Goal: Navigation & Orientation: Go to known website

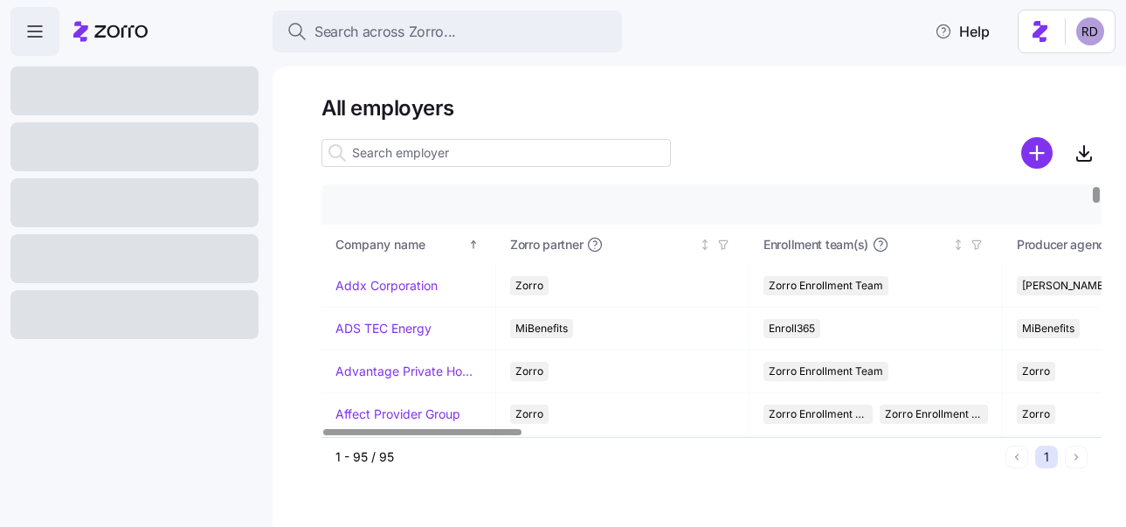
click at [771, 117] on h1 "All employers" at bounding box center [711, 107] width 780 height 27
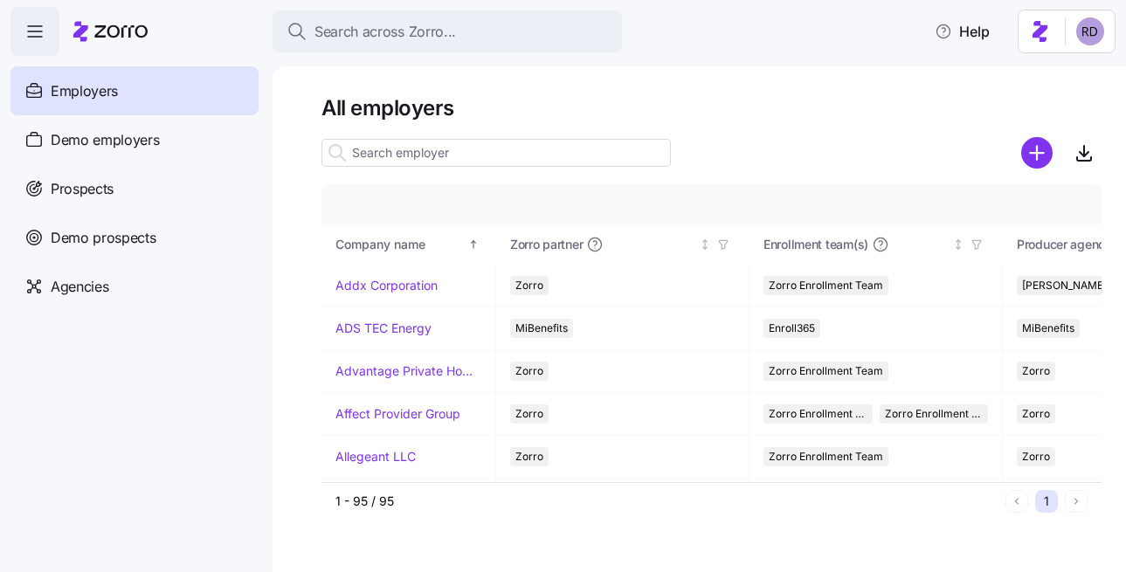
click at [697, 63] on main "All employers Company details Benefit status Company name Zorro partner Enrollm…" at bounding box center [563, 281] width 1126 height 562
